Goal: Use online tool/utility: Utilize a website feature to perform a specific function

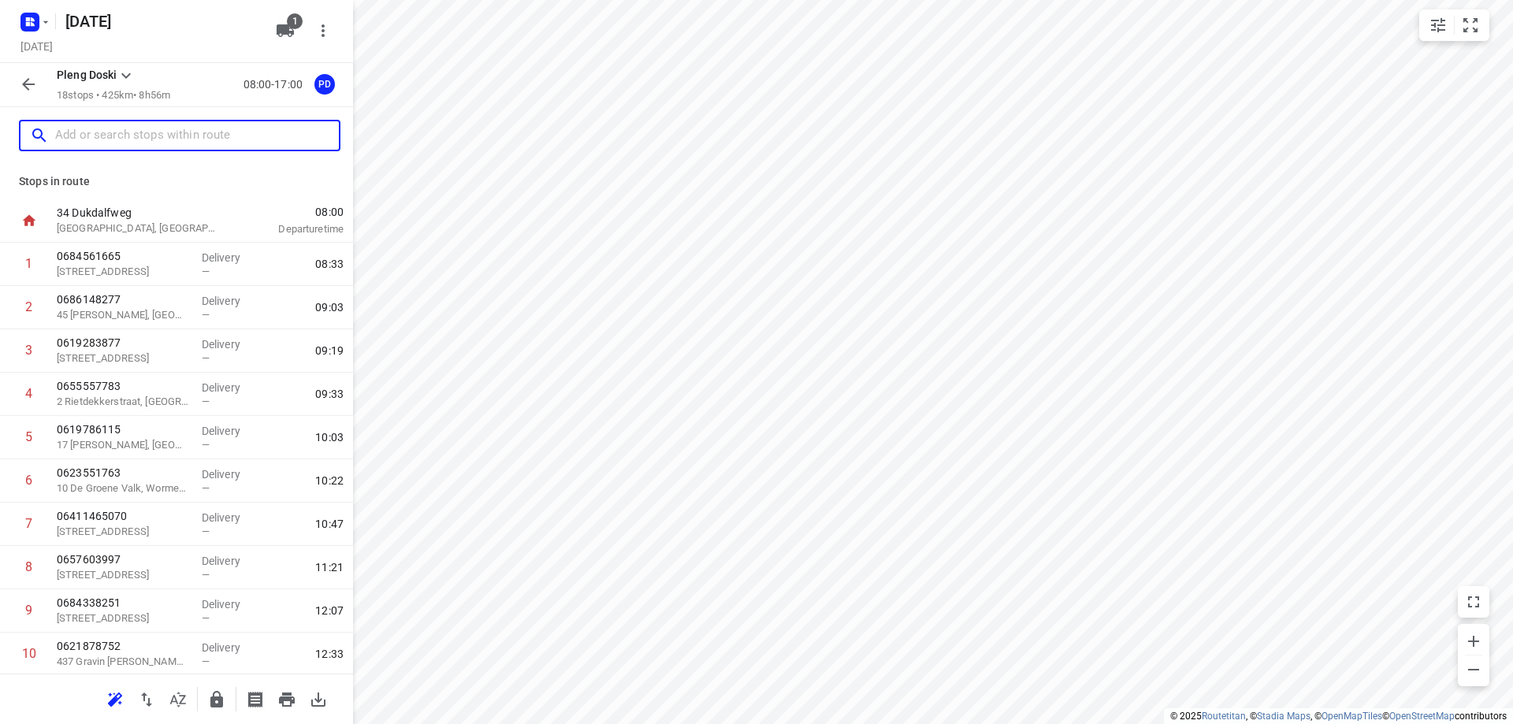
click at [205, 125] on input "text" at bounding box center [197, 136] width 284 height 24
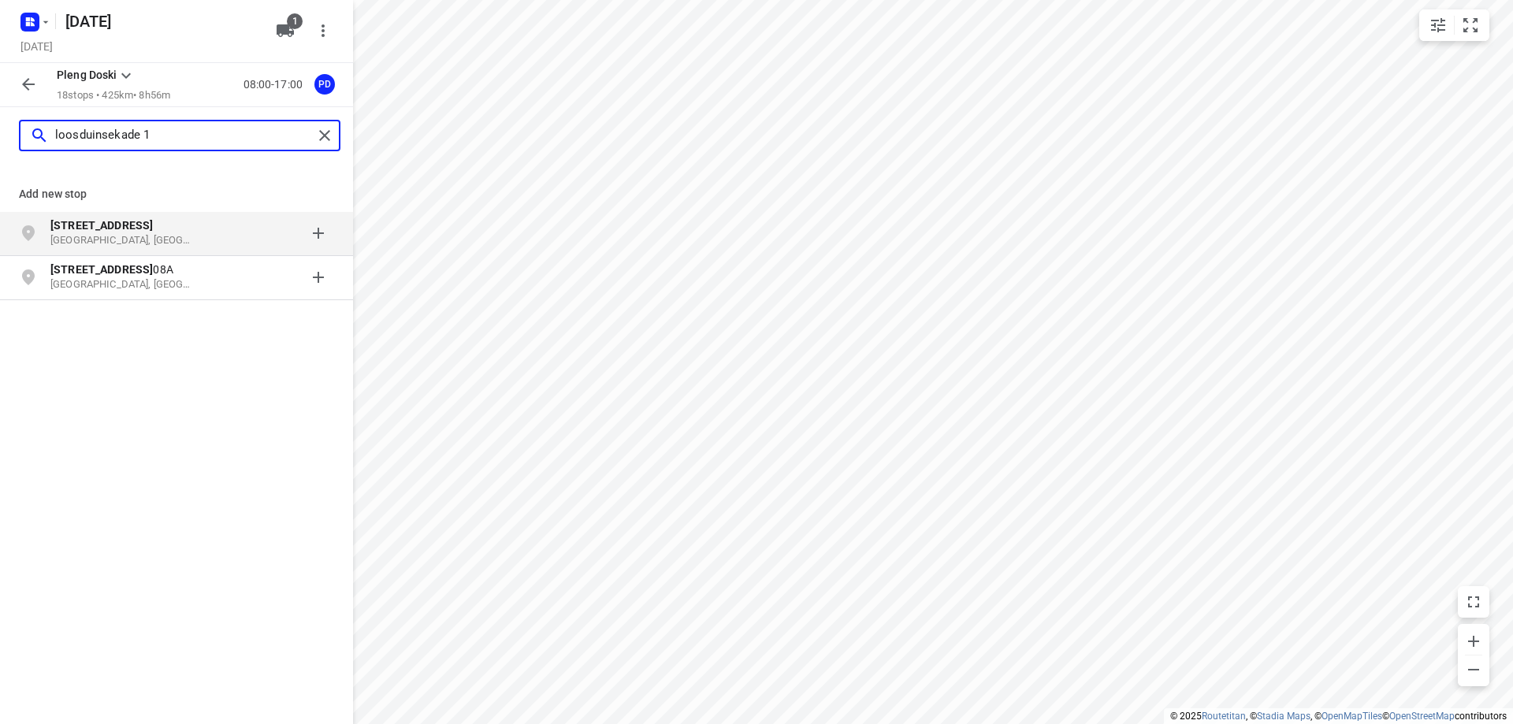
type input "loosduinsekade 1"
click at [172, 236] on p "[GEOGRAPHIC_DATA], [GEOGRAPHIC_DATA]" at bounding box center [122, 240] width 145 height 15
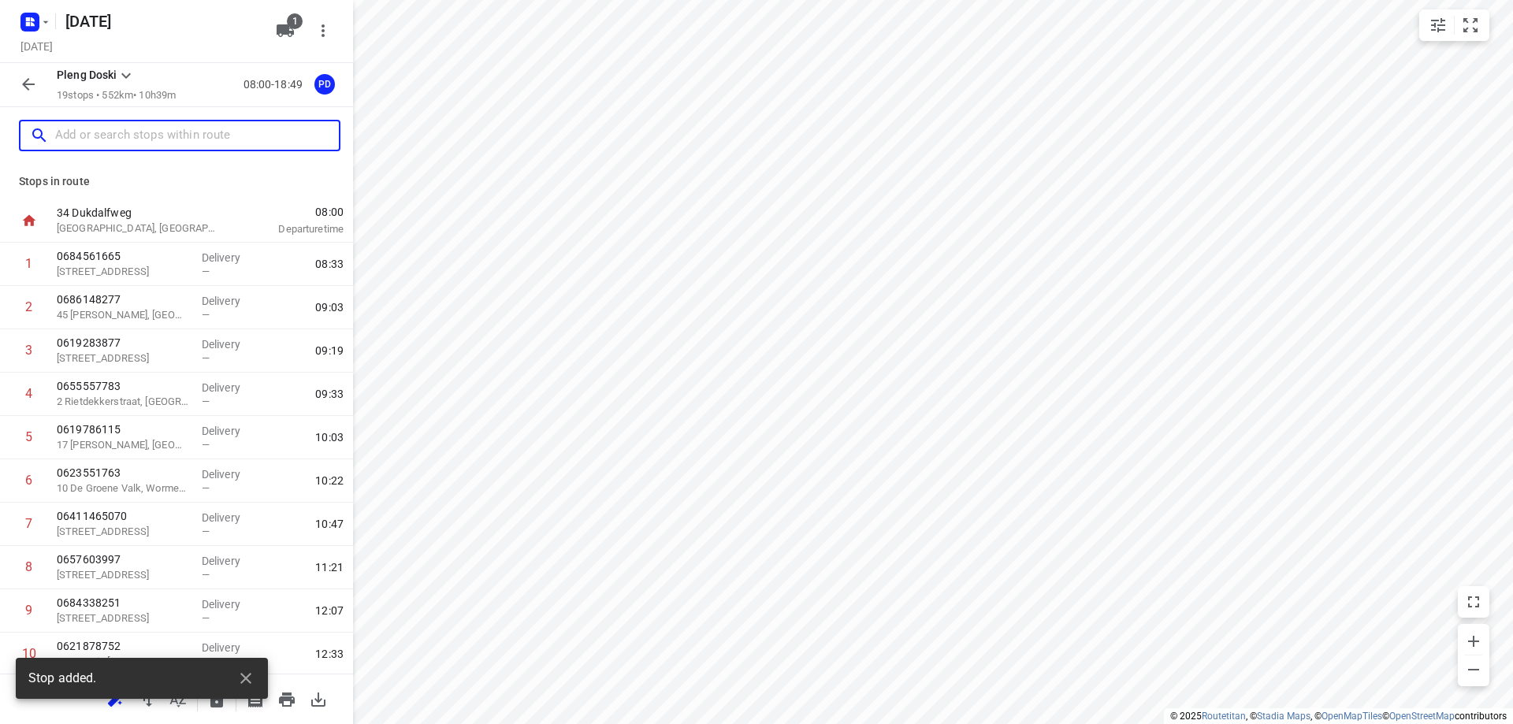
click at [177, 139] on input "text" at bounding box center [197, 136] width 284 height 24
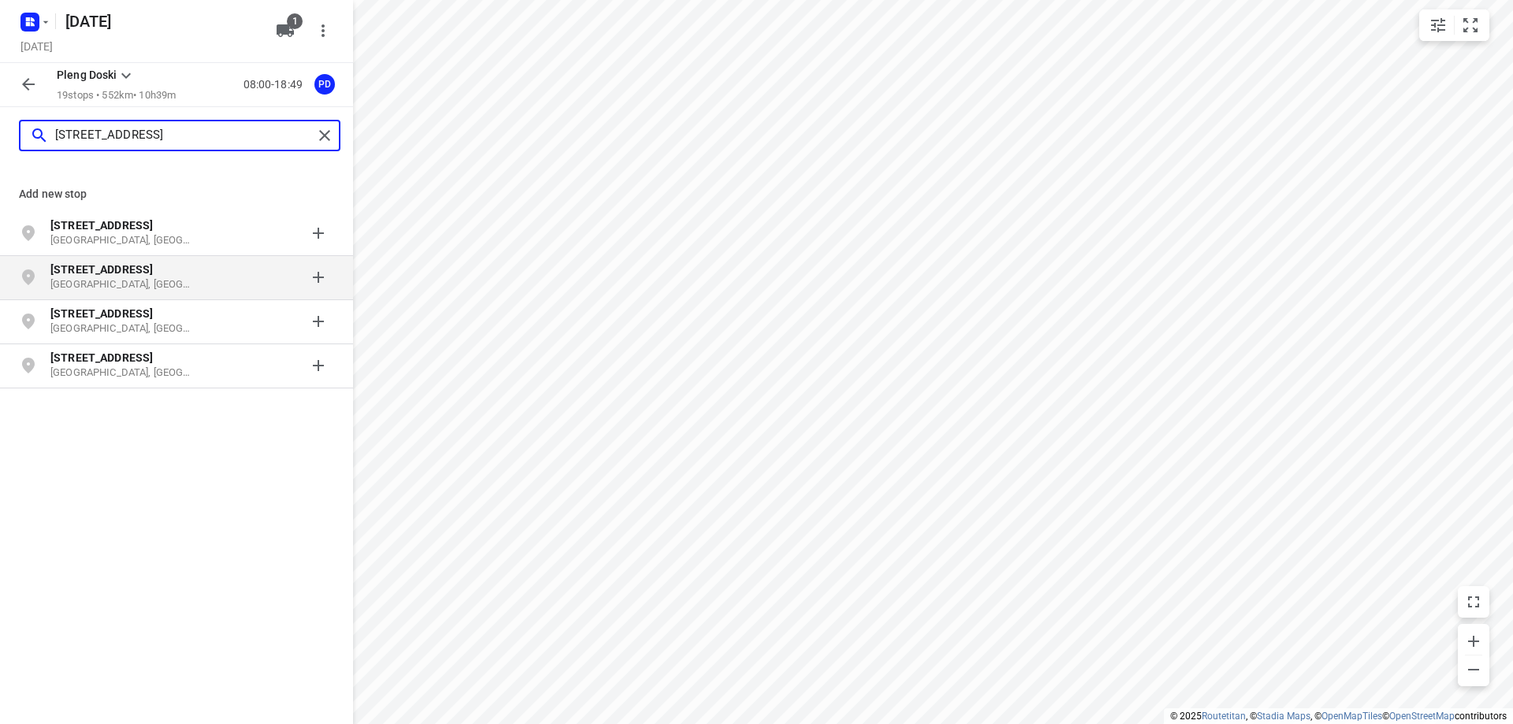
type input "[STREET_ADDRESS]"
click at [147, 272] on p "[STREET_ADDRESS]" at bounding box center [122, 270] width 145 height 16
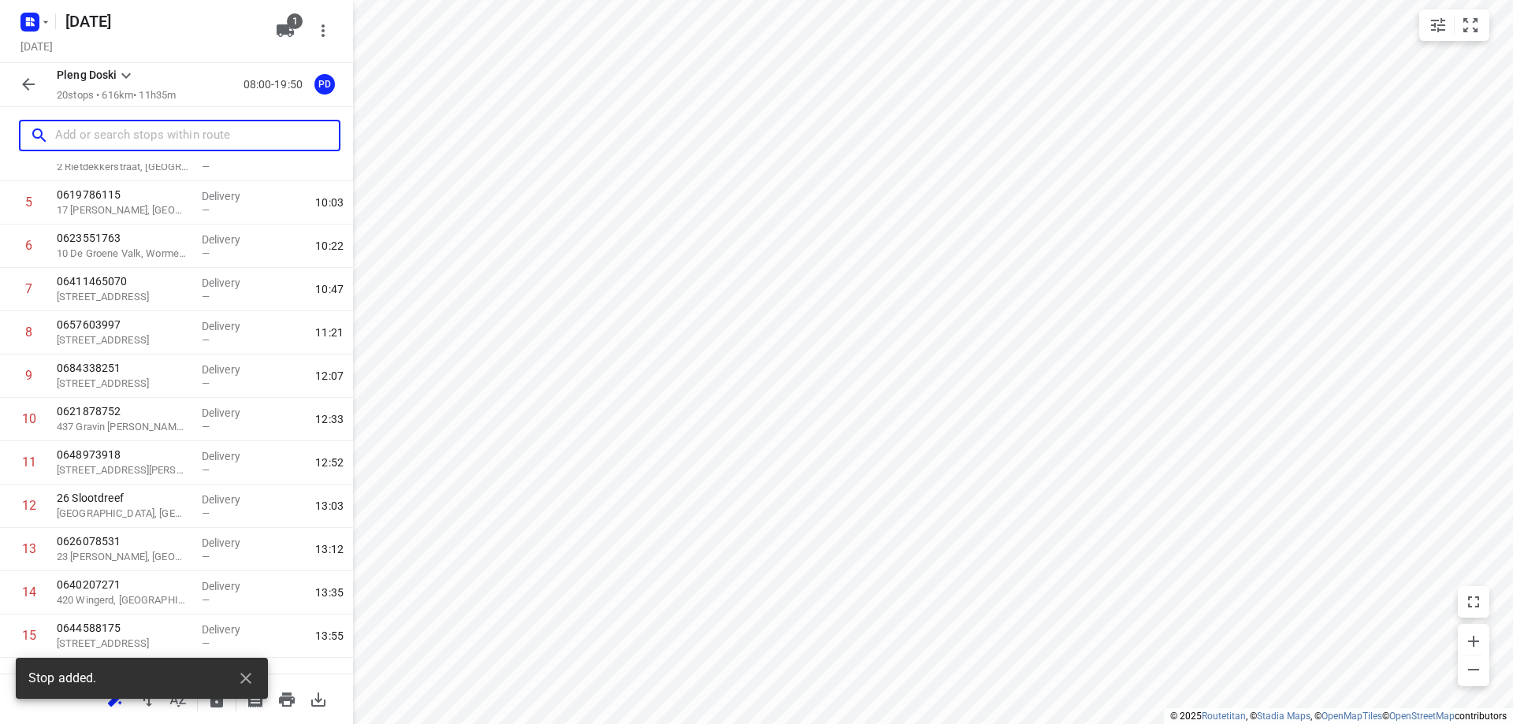
scroll to position [236, 0]
click at [253, 679] on icon "button" at bounding box center [245, 678] width 19 height 19
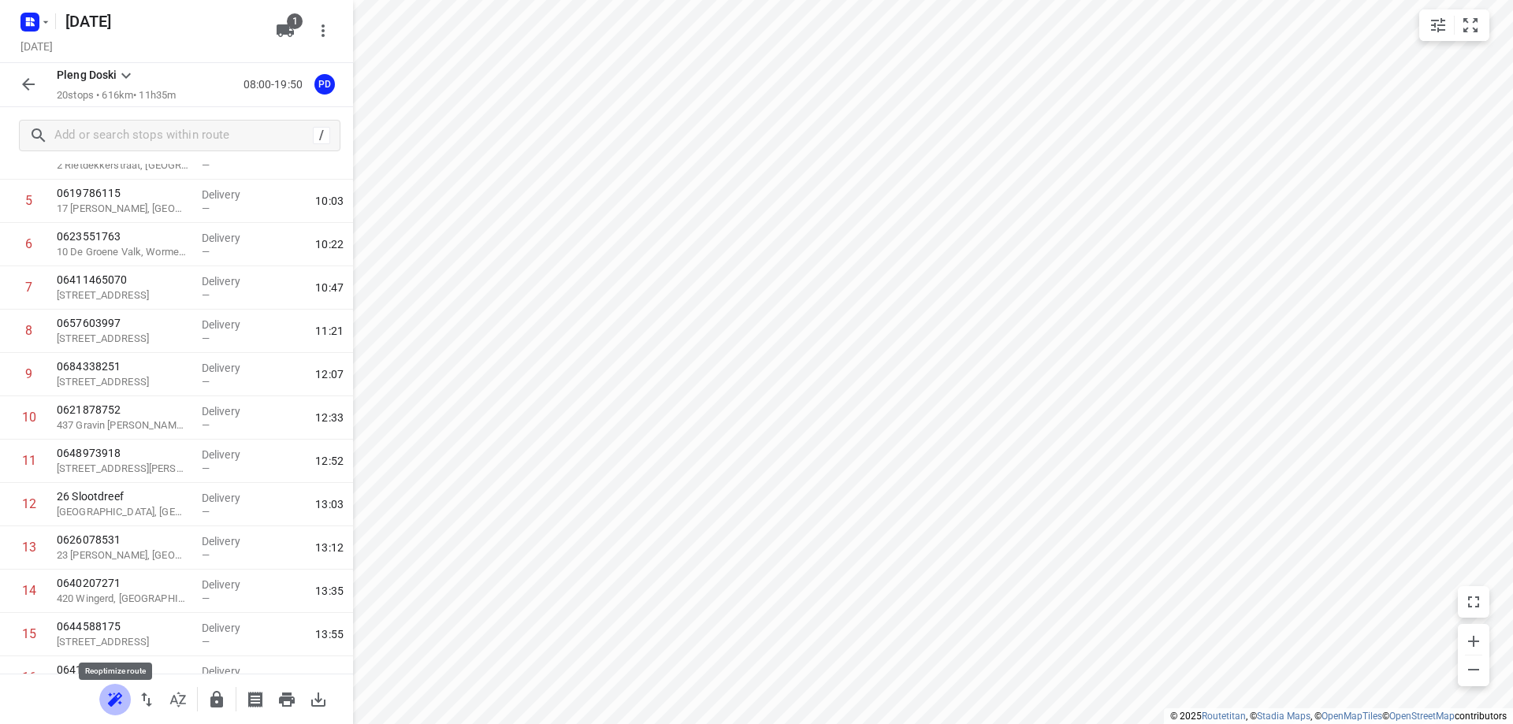
click at [117, 696] on icon "button" at bounding box center [115, 699] width 14 height 13
click at [289, 700] on icon "button" at bounding box center [287, 700] width 16 height 14
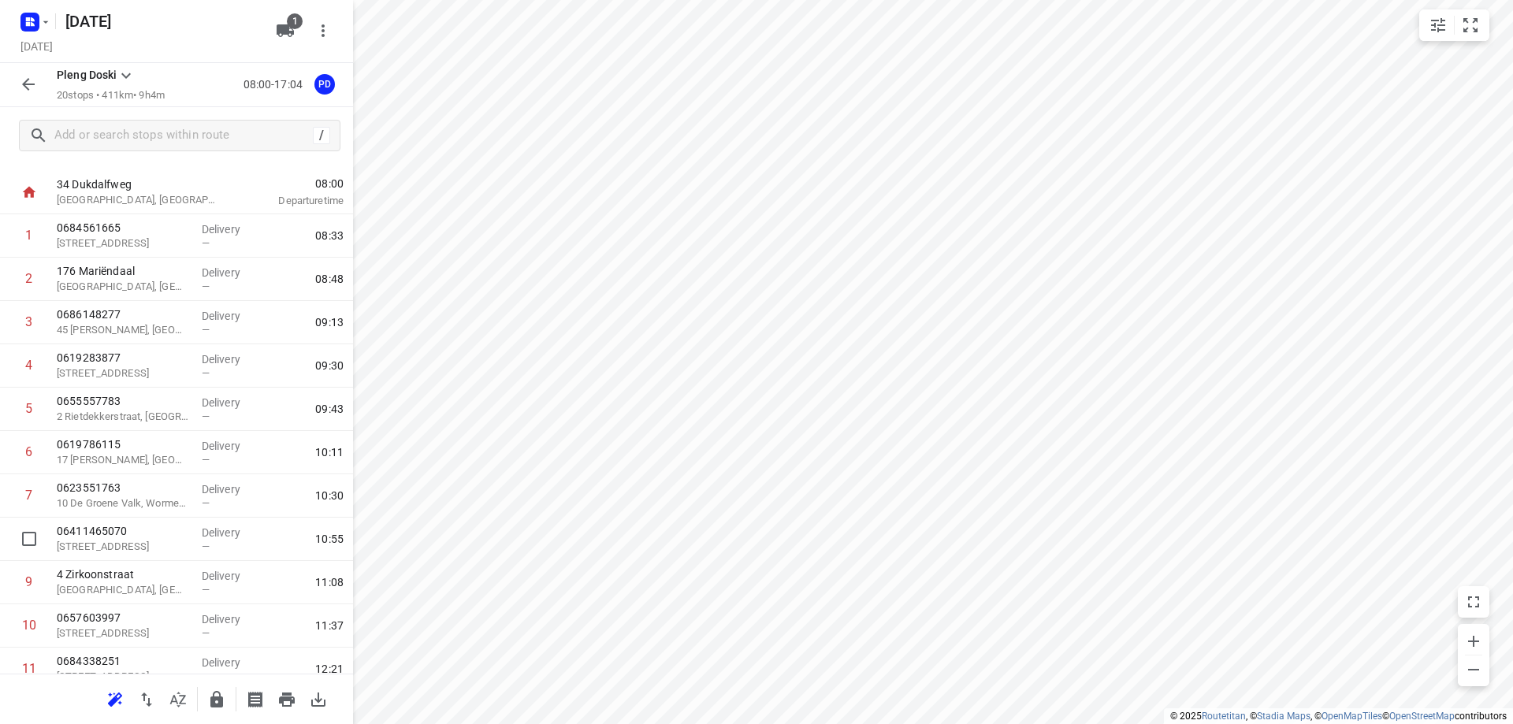
scroll to position [6, 0]
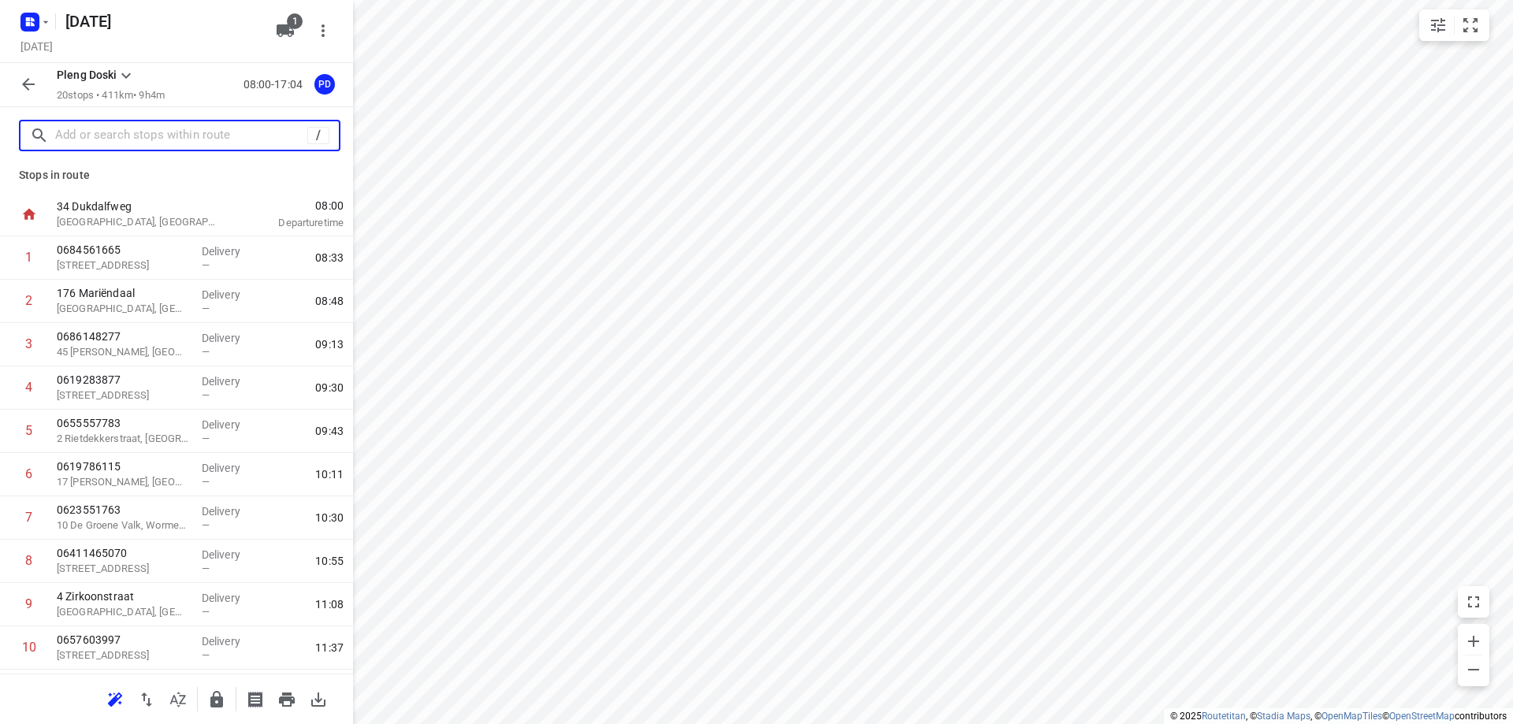
click at [112, 125] on input "text" at bounding box center [181, 136] width 252 height 24
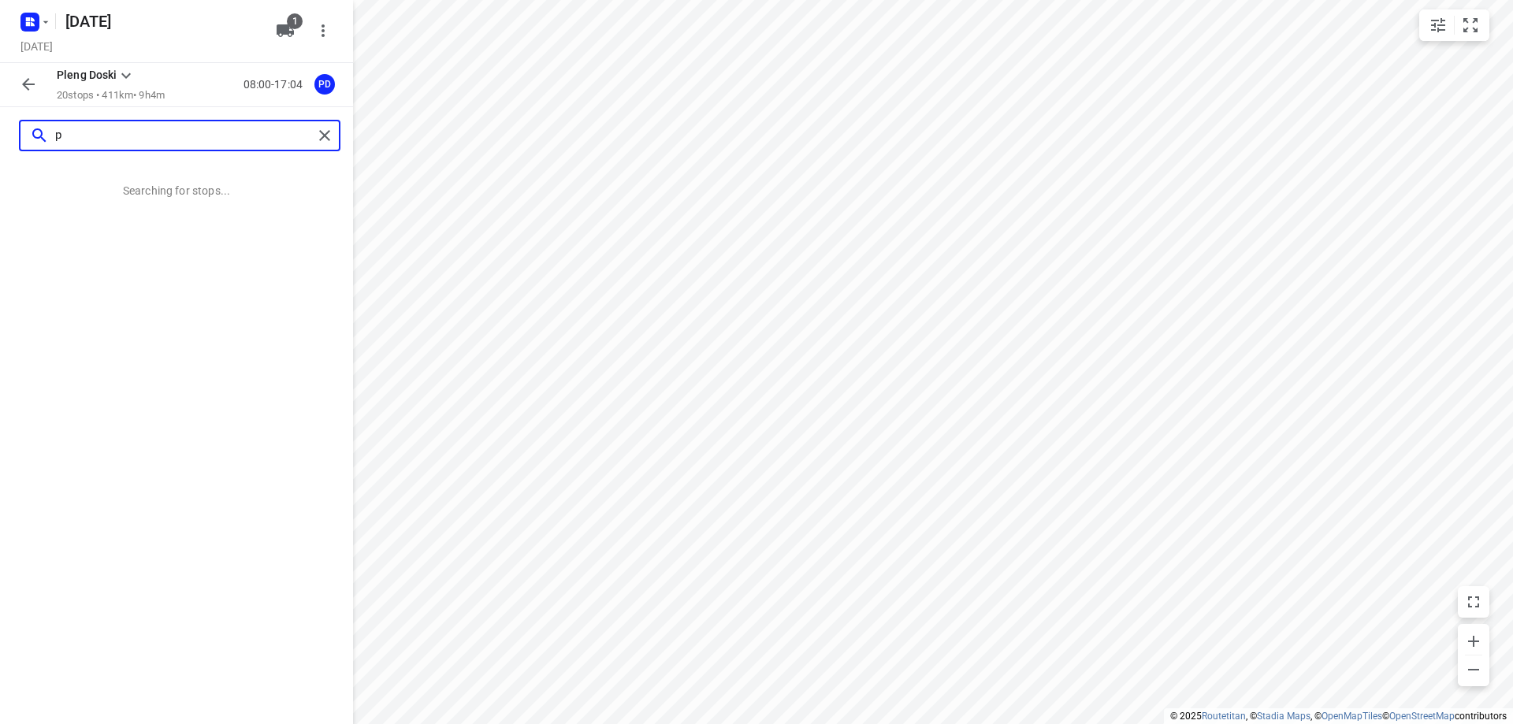
scroll to position [0, 0]
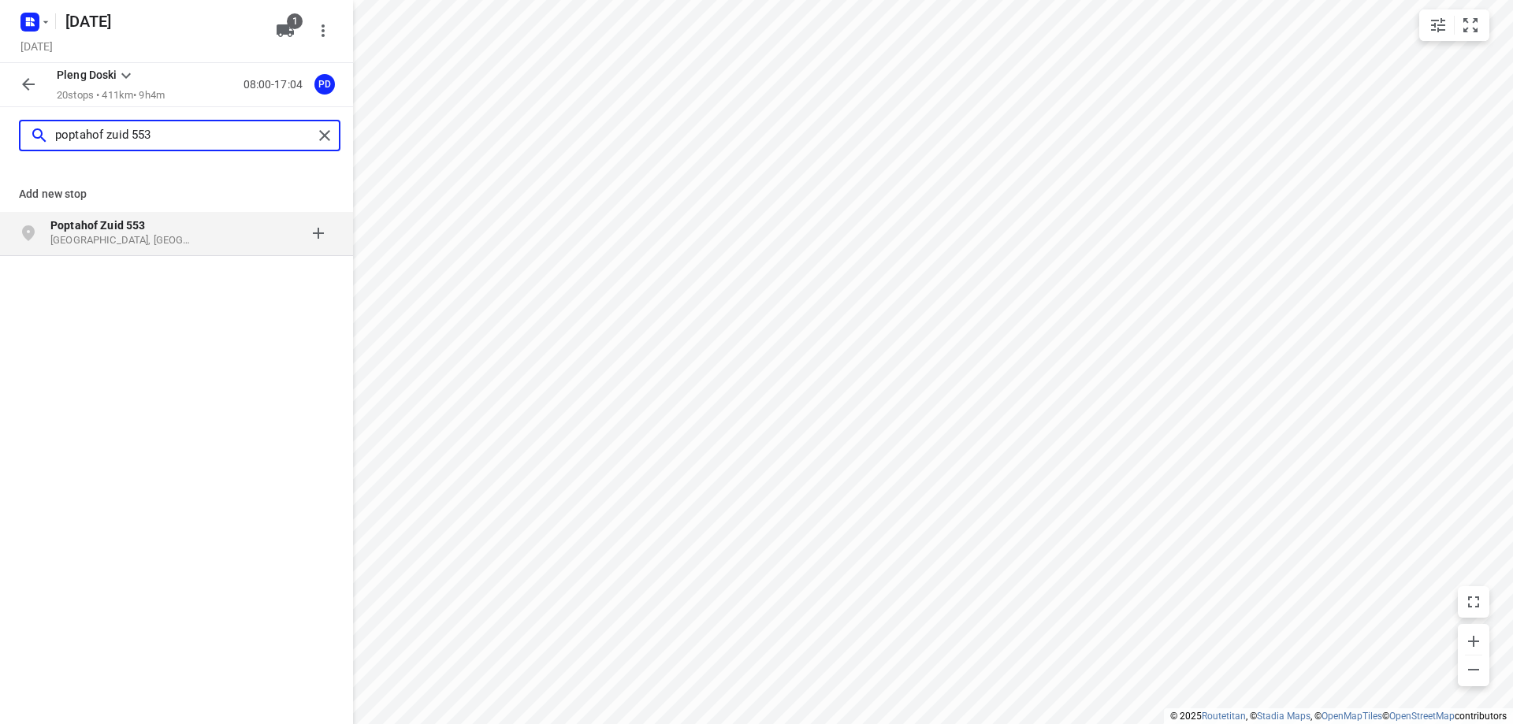
type input "poptahof zuid 553"
click at [244, 218] on div at bounding box center [272, 234] width 123 height 32
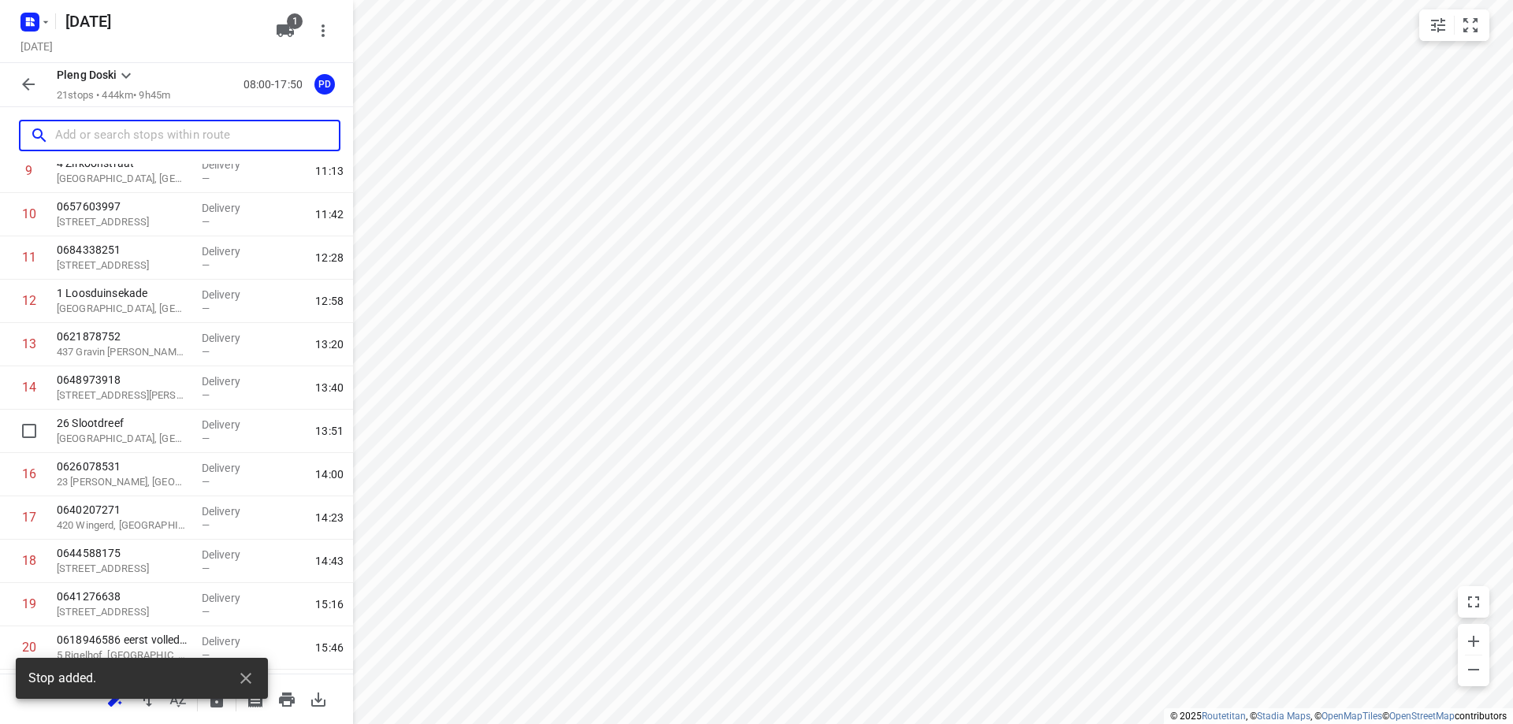
scroll to position [522, 0]
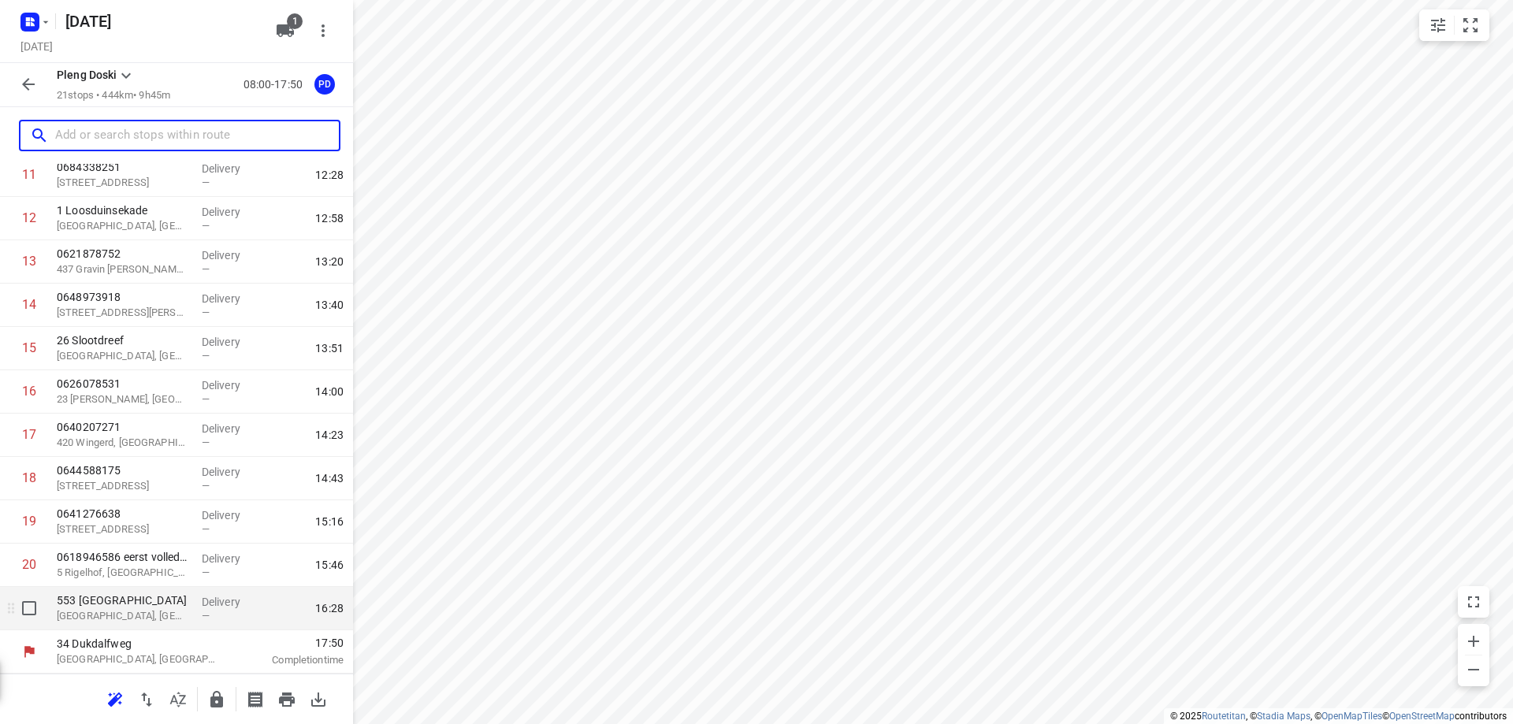
click at [170, 612] on p "[GEOGRAPHIC_DATA], [GEOGRAPHIC_DATA]" at bounding box center [123, 616] width 132 height 16
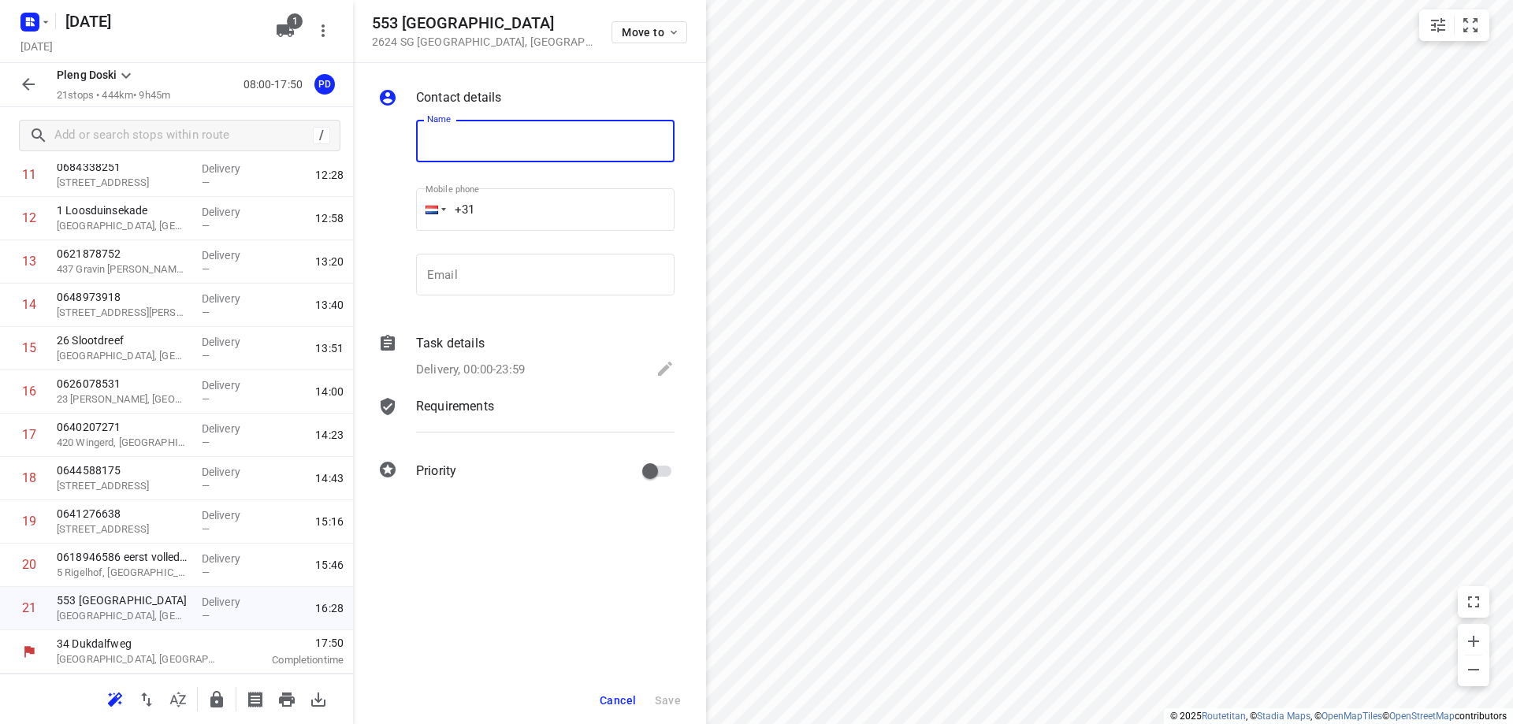
click at [603, 690] on button "Cancel" at bounding box center [617, 700] width 49 height 28
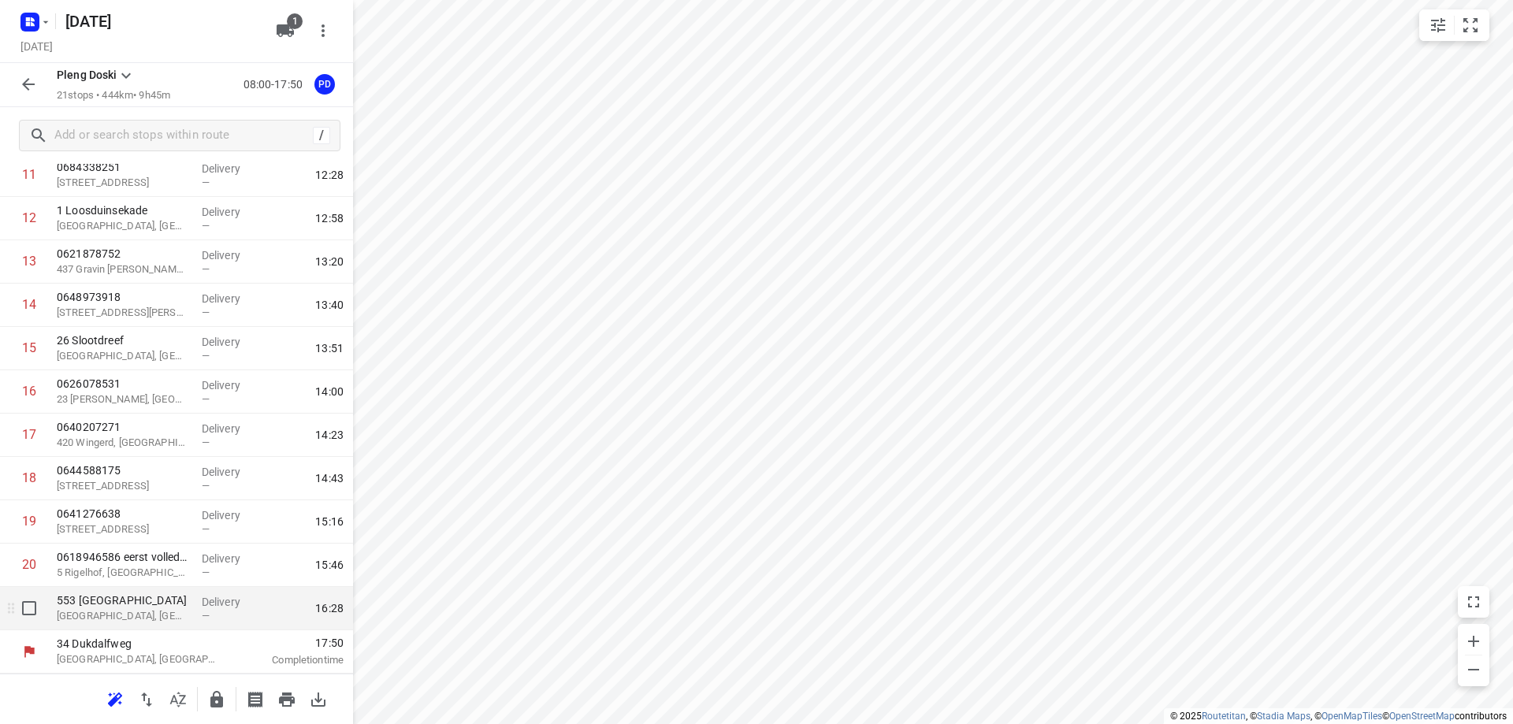
click at [173, 620] on p "[GEOGRAPHIC_DATA], [GEOGRAPHIC_DATA]" at bounding box center [123, 616] width 132 height 16
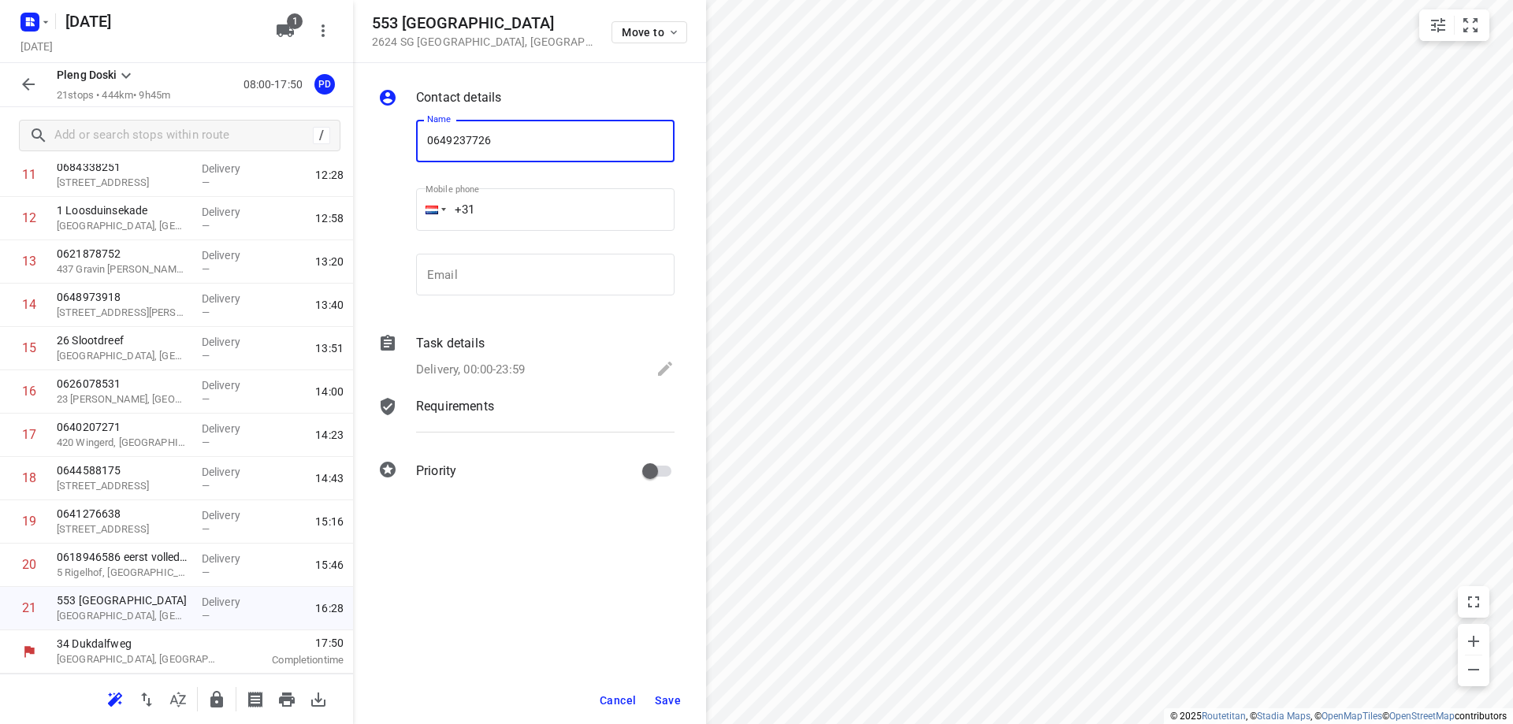
type input "0649237726"
click at [675, 689] on button "Save" at bounding box center [668, 700] width 39 height 28
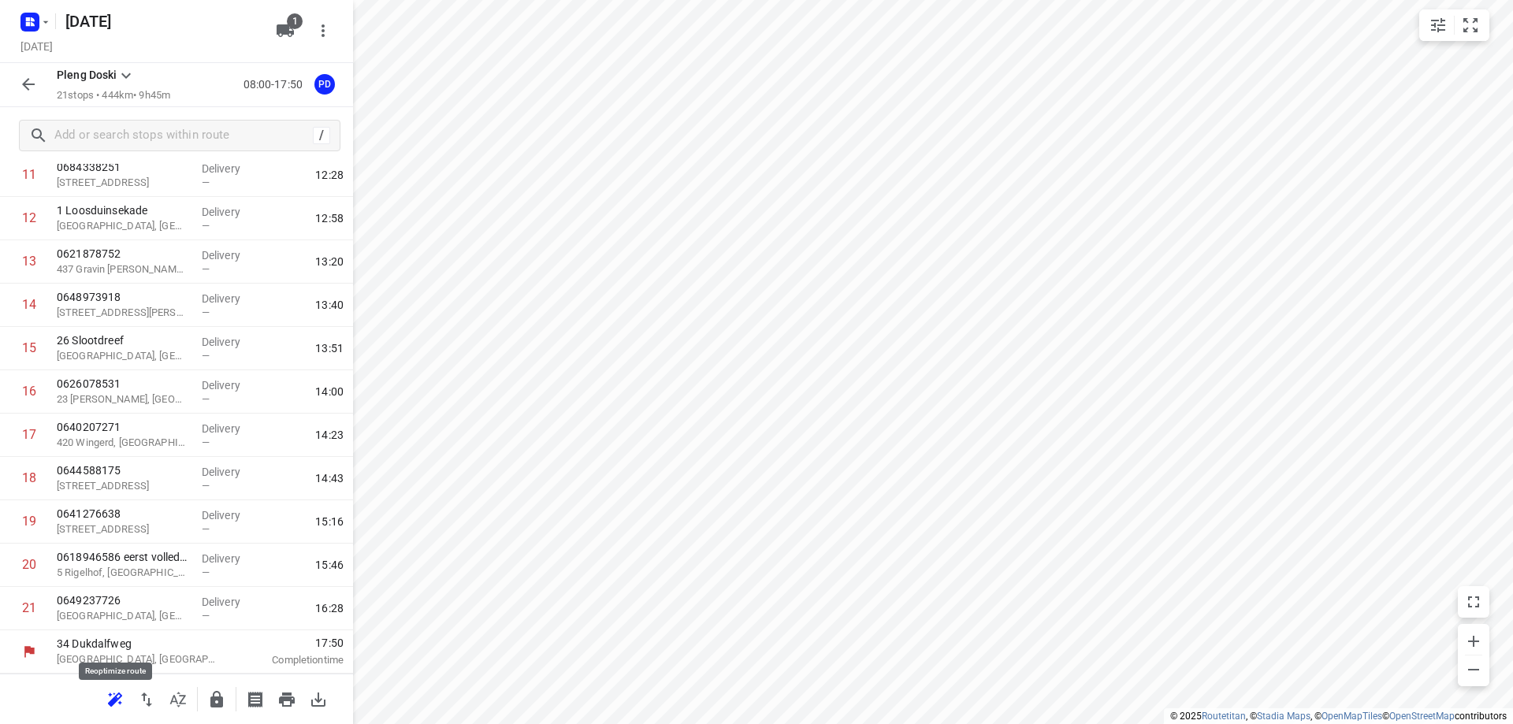
click at [121, 691] on icon "button" at bounding box center [115, 699] width 19 height 19
click at [282, 697] on icon "button" at bounding box center [287, 700] width 16 height 14
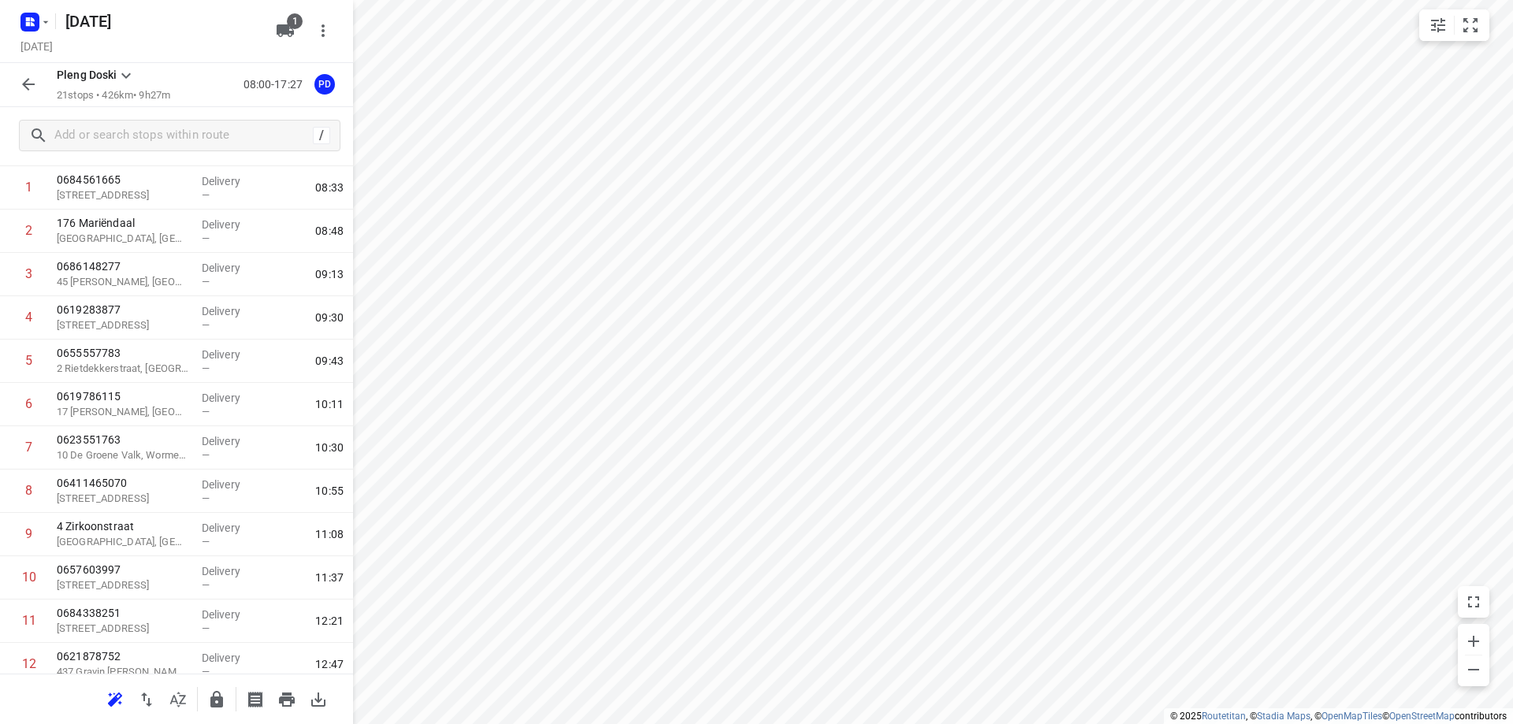
scroll to position [0, 0]
